Goal: Information Seeking & Learning: Learn about a topic

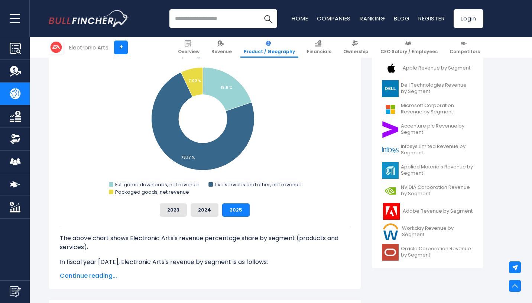
scroll to position [219, 0]
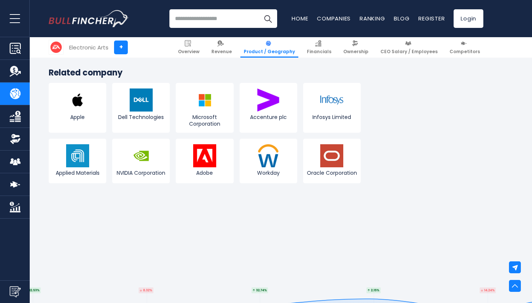
scroll to position [1409, 0]
